Goal: Task Accomplishment & Management: Manage account settings

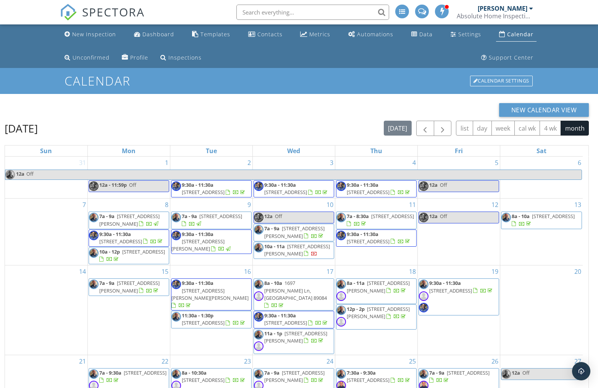
scroll to position [125, 0]
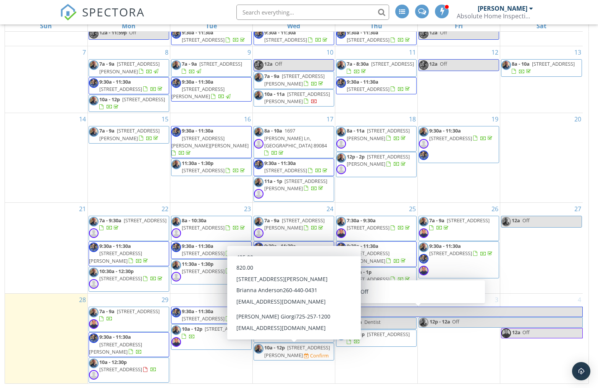
click at [281, 353] on span "6229 Cromwell Ave, Las Vegas 89107" at bounding box center [297, 351] width 66 height 14
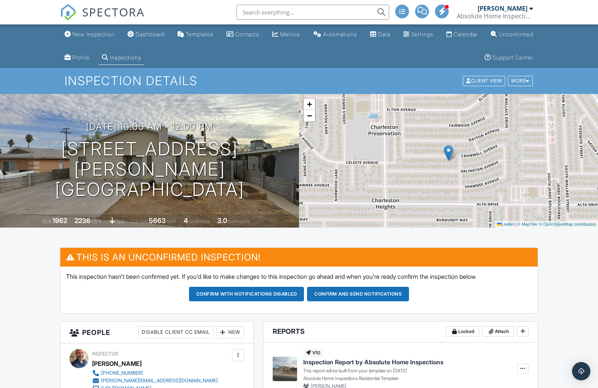
click at [343, 298] on button "Confirm and send notifications" at bounding box center [358, 294] width 102 height 15
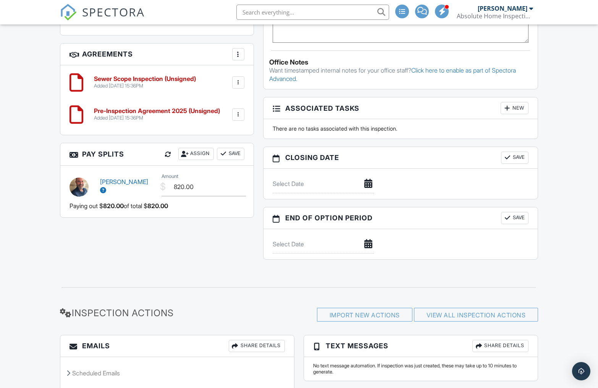
scroll to position [666, 0]
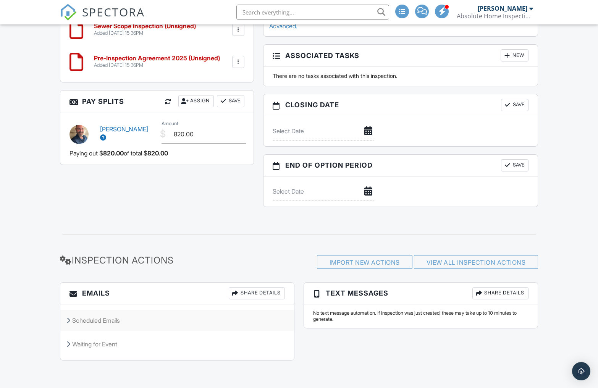
click at [130, 319] on div "Scheduled Emails" at bounding box center [177, 320] width 234 height 21
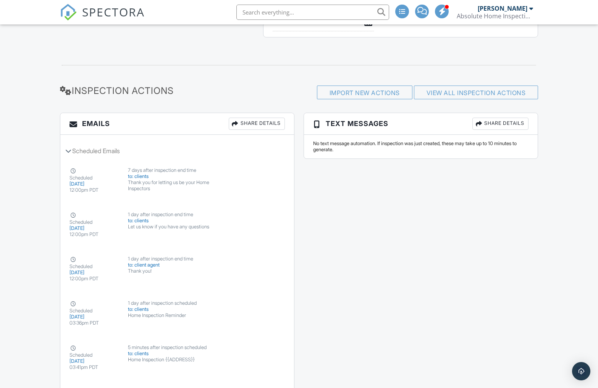
scroll to position [976, 0]
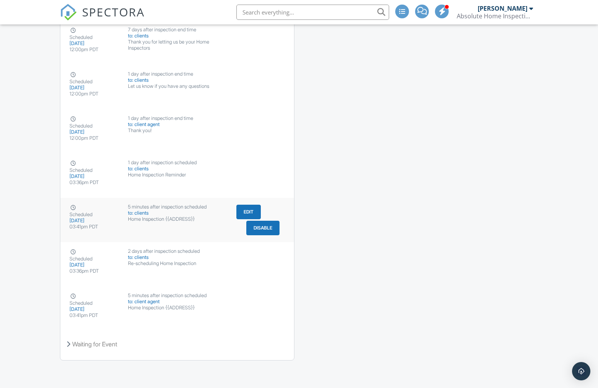
click at [171, 223] on div "Scheduled 09/28/2025 03:41pm PDT 5 minutes after inspection scheduled to: clien…" at bounding box center [177, 220] width 234 height 44
click at [156, 304] on div "to: client agent" at bounding box center [177, 302] width 99 height 6
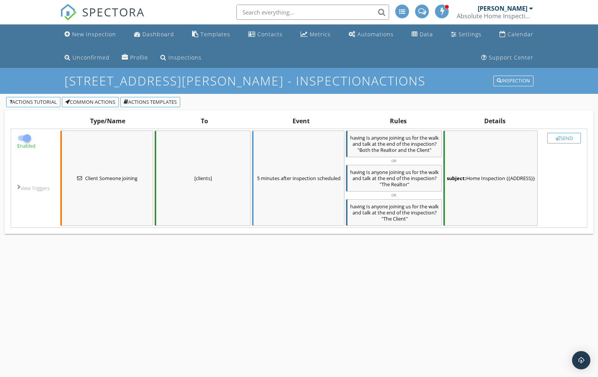
click at [497, 154] on div "subject: Home Inspection {{ADDRESS}}" at bounding box center [490, 178] width 94 height 95
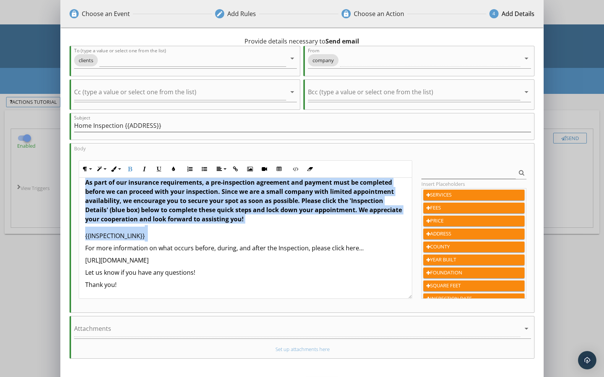
scroll to position [87, 0]
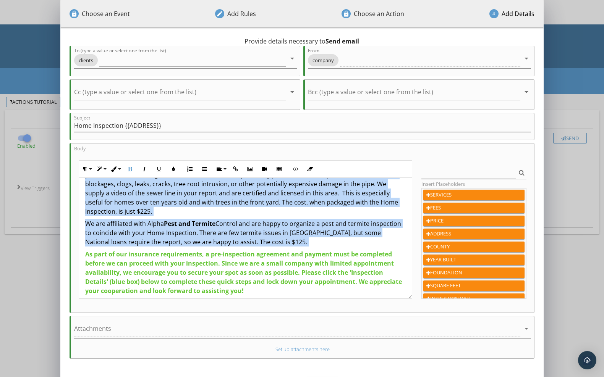
drag, startPoint x: 87, startPoint y: 244, endPoint x: 298, endPoint y: 244, distance: 210.8
click at [300, 247] on div "Hi {{CLIENT_FIRST_NAME}}, Your Home Inspection at {{ADDRESS}} is scheduled for …" at bounding box center [245, 231] width 333 height 280
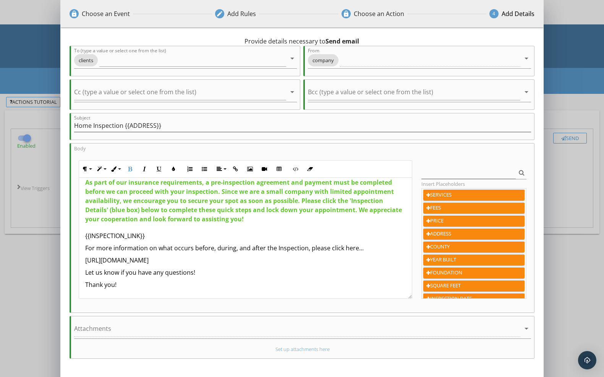
scroll to position [24, 0]
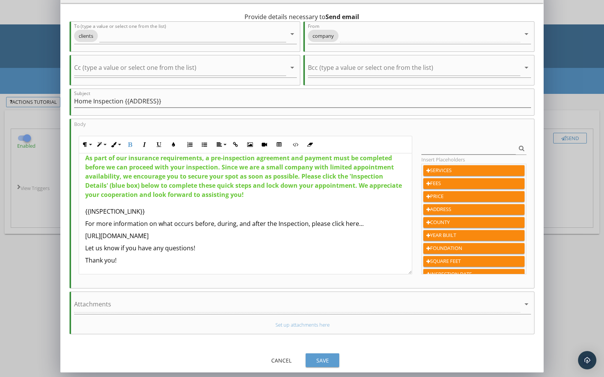
click at [322, 367] on div "Cancel Save" at bounding box center [301, 360] width 483 height 18
click at [320, 362] on div "Save" at bounding box center [322, 361] width 21 height 8
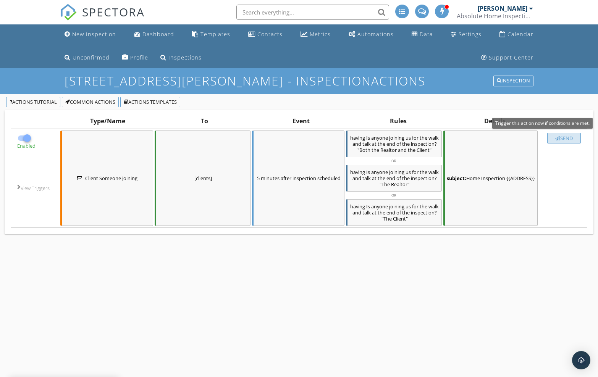
click at [565, 138] on div "Send" at bounding box center [564, 138] width 27 height 6
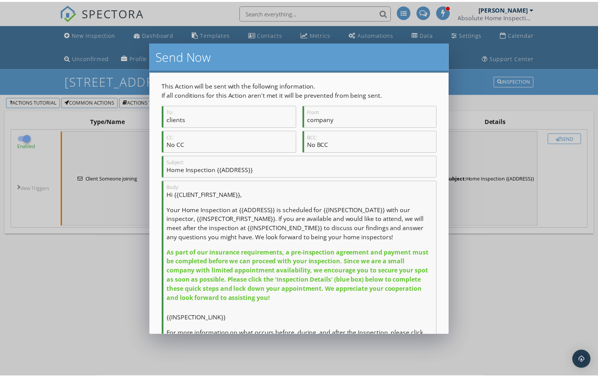
scroll to position [98, 0]
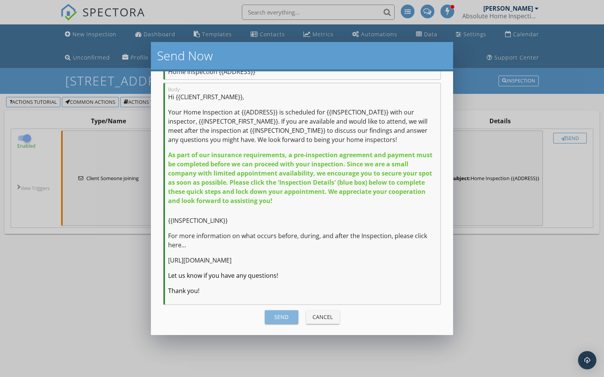
click at [286, 313] on div "Send" at bounding box center [281, 317] width 21 height 8
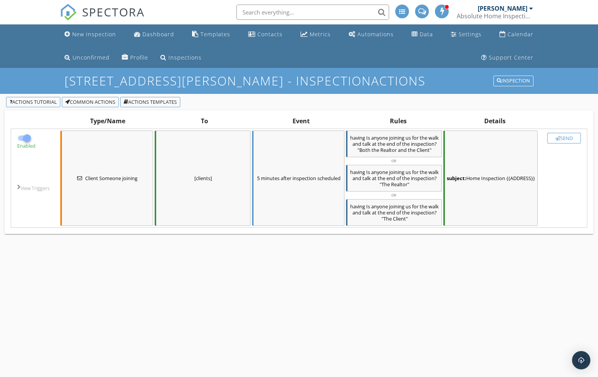
checkbox input "false"
click at [558, 136] on div "button" at bounding box center [557, 138] width 5 height 5
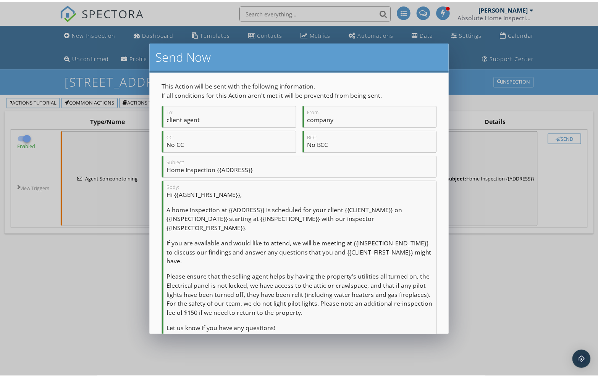
scroll to position [99, 0]
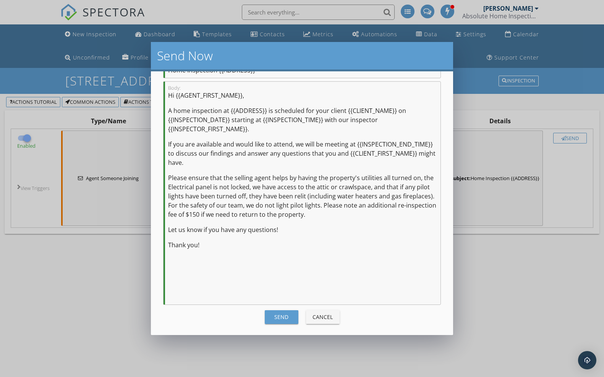
click at [277, 319] on div "Send" at bounding box center [281, 317] width 21 height 8
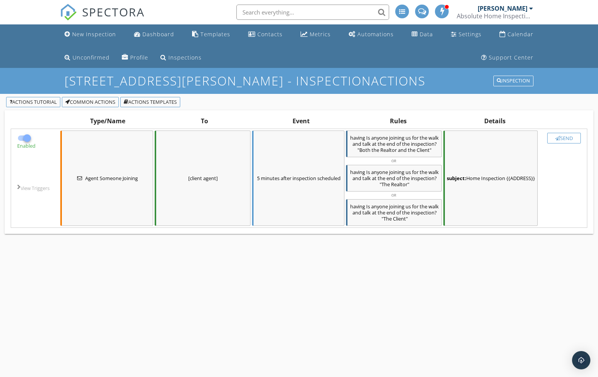
checkbox input "false"
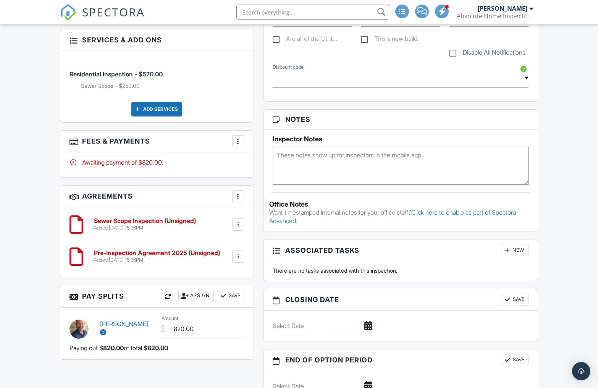
scroll to position [468, 0]
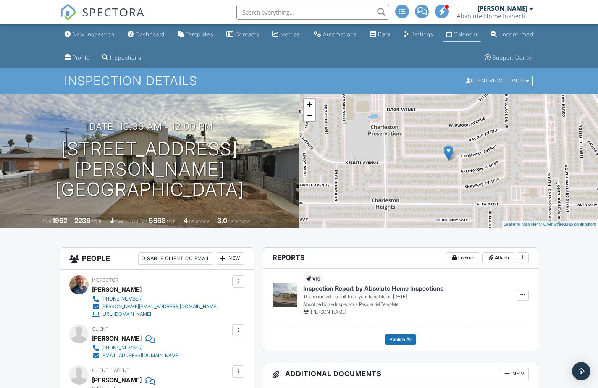
click at [478, 31] on div "Calendar" at bounding box center [466, 34] width 24 height 6
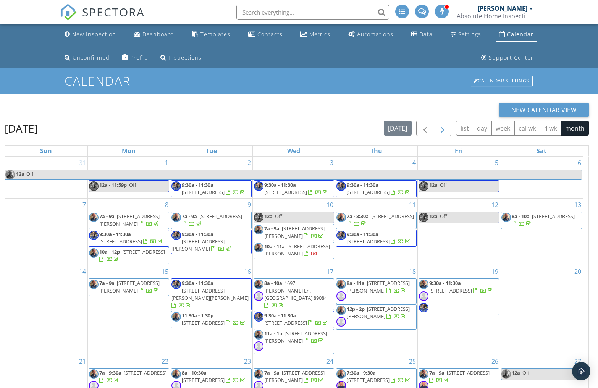
click at [443, 128] on span "button" at bounding box center [442, 128] width 9 height 9
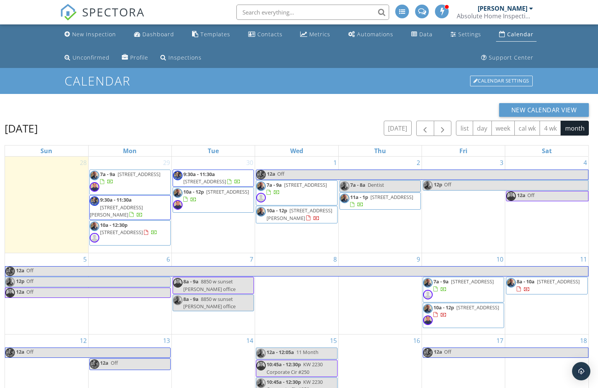
scroll to position [125, 0]
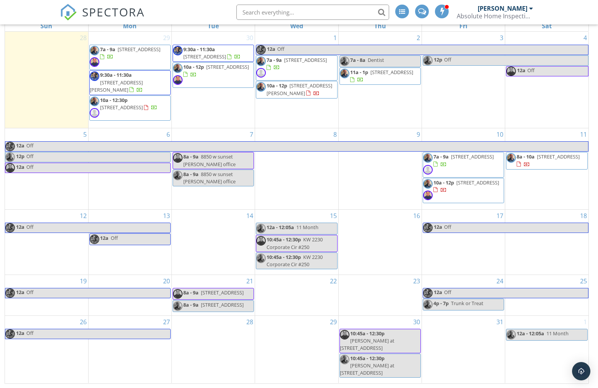
click at [533, 157] on span "8a - 10a" at bounding box center [526, 156] width 18 height 7
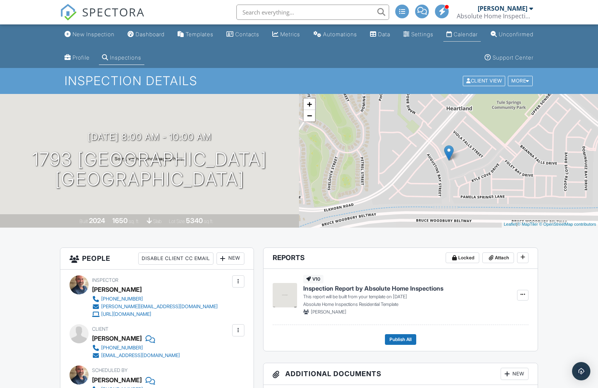
click at [478, 36] on div "Calendar" at bounding box center [466, 34] width 24 height 6
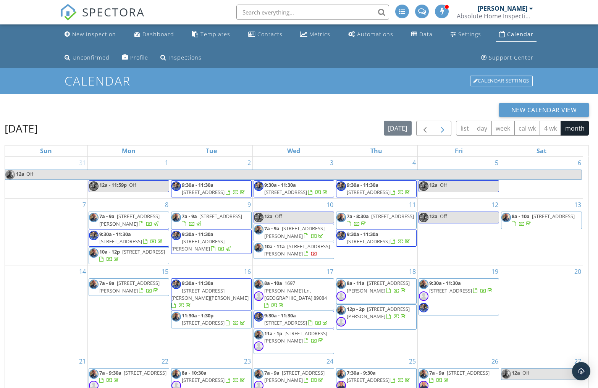
click at [437, 132] on button "button" at bounding box center [443, 129] width 18 height 16
